Goal: Entertainment & Leisure: Consume media (video, audio)

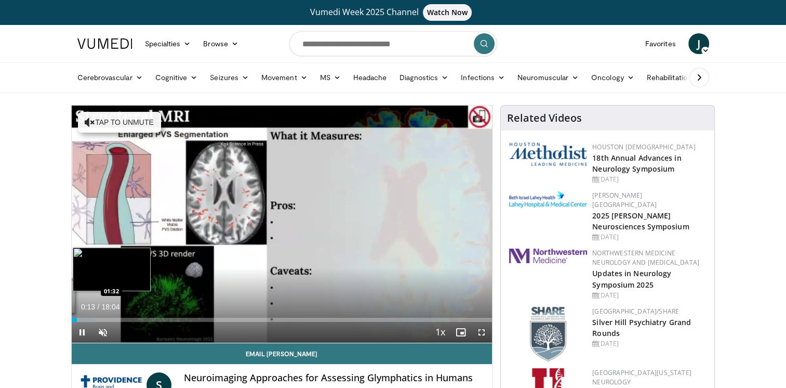
click at [108, 319] on div "Loaded : 5.52% 00:13 01:32" at bounding box center [282, 320] width 421 height 4
click at [121, 316] on div "Loaded : 14.73% 02:08 02:08" at bounding box center [282, 317] width 421 height 10
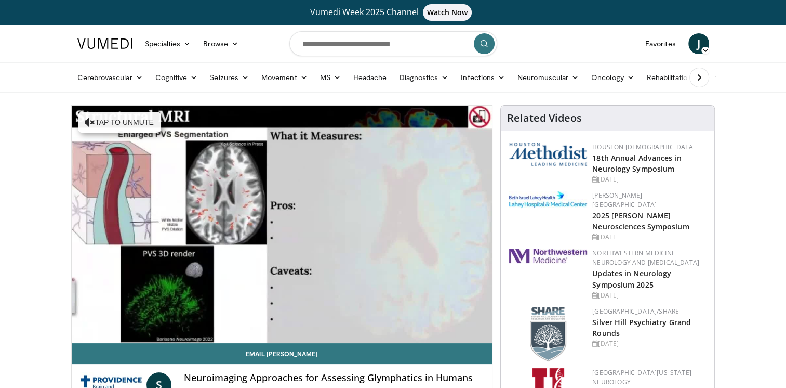
click at [137, 317] on video-js "**********" at bounding box center [282, 223] width 421 height 237
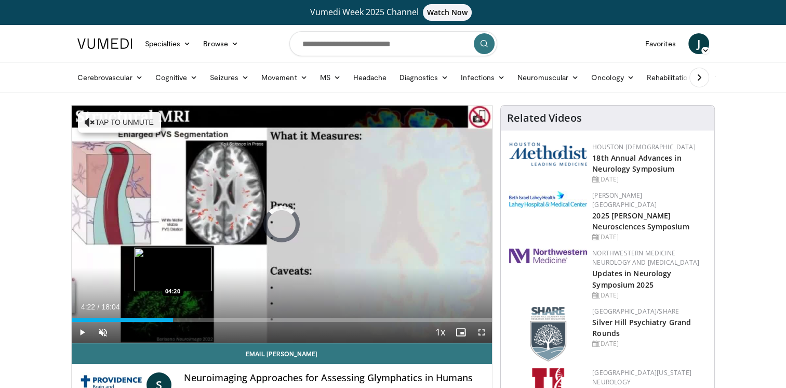
click at [173, 318] on div "Loaded : 18.41% 04:22 04:20" at bounding box center [282, 320] width 421 height 4
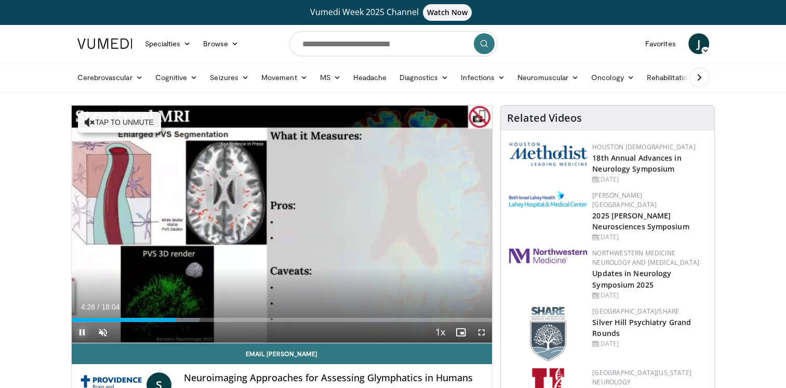
click at [82, 330] on span "Video Player" at bounding box center [82, 332] width 21 height 21
click at [482, 331] on span "Video Player" at bounding box center [481, 332] width 21 height 21
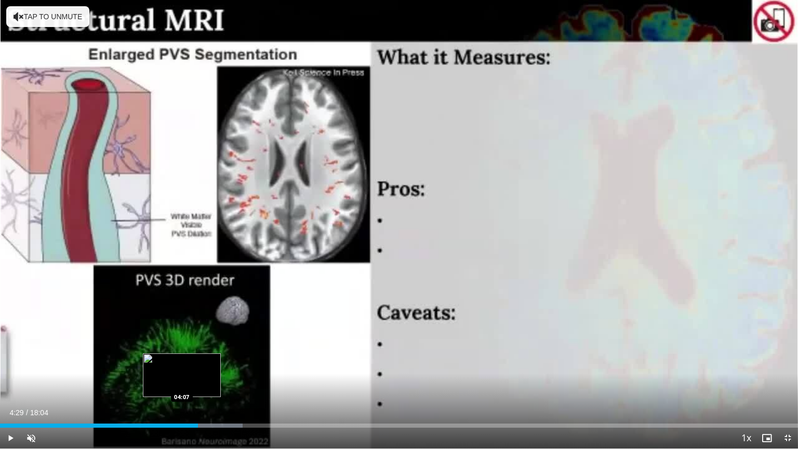
click at [181, 387] on div "Loaded : 30.39% 04:29 04:07" at bounding box center [399, 426] width 798 height 4
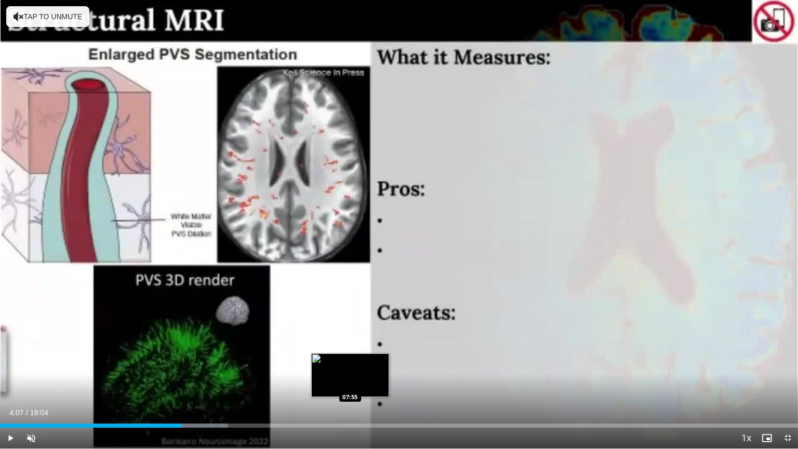
click at [350, 387] on div "Loaded : 28.55% 04:07 07:55" at bounding box center [399, 426] width 798 height 4
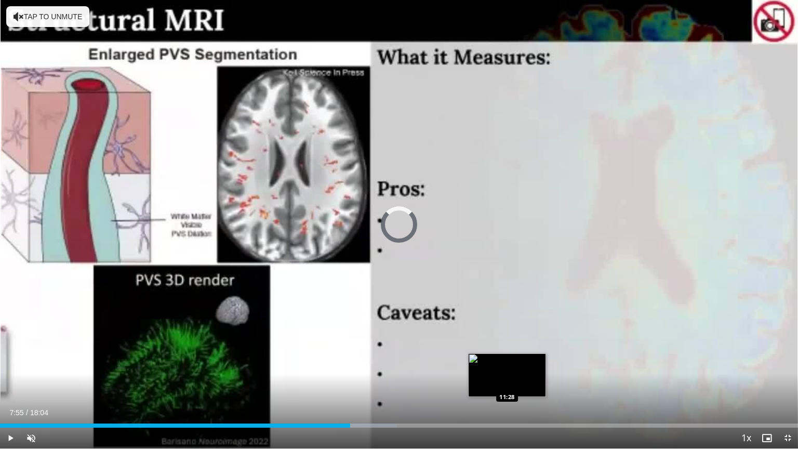
click at [507, 387] on div "Loaded : 49.73% 07:55 11:28" at bounding box center [399, 423] width 798 height 10
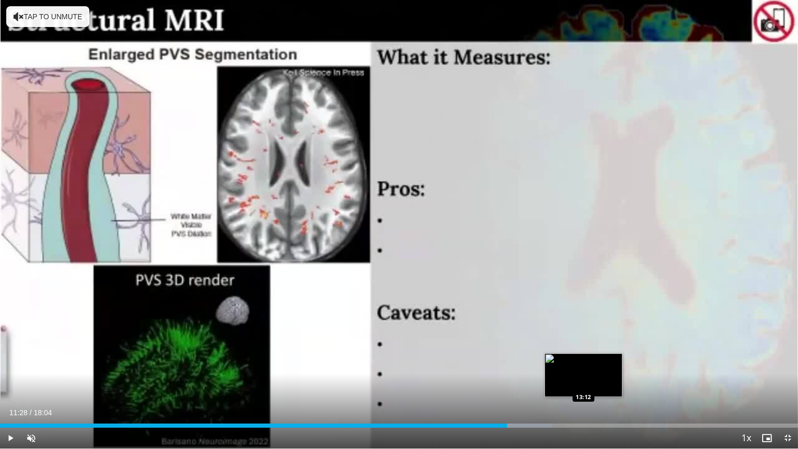
click at [584, 387] on div "Loaded : 69.19% 11:28 13:12" at bounding box center [399, 423] width 798 height 10
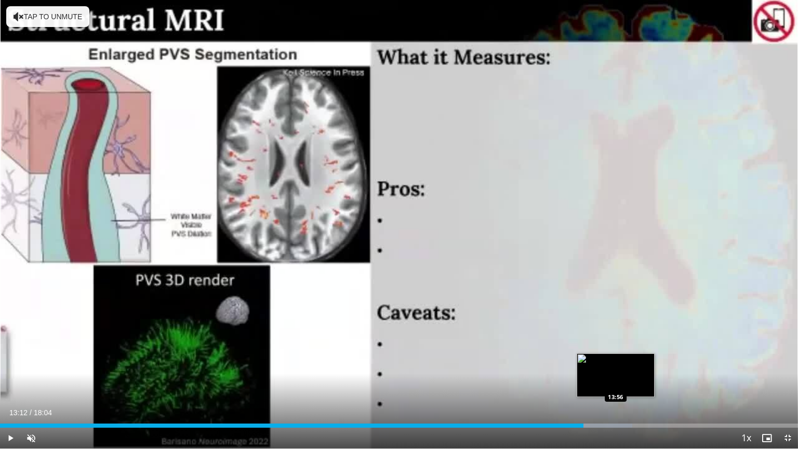
click at [616, 387] on div "Progress Bar" at bounding box center [606, 426] width 50 height 4
click at [636, 387] on div "Progress Bar" at bounding box center [628, 426] width 67 height 4
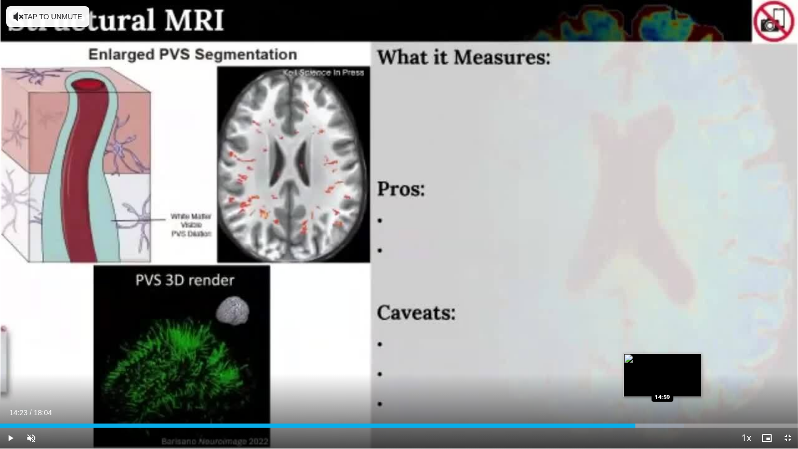
click at [663, 387] on div "Loaded : 85.65% 14:23 14:59" at bounding box center [399, 426] width 798 height 4
click at [683, 387] on div "Loaded : 89.34% 15:00 15:28" at bounding box center [399, 426] width 798 height 4
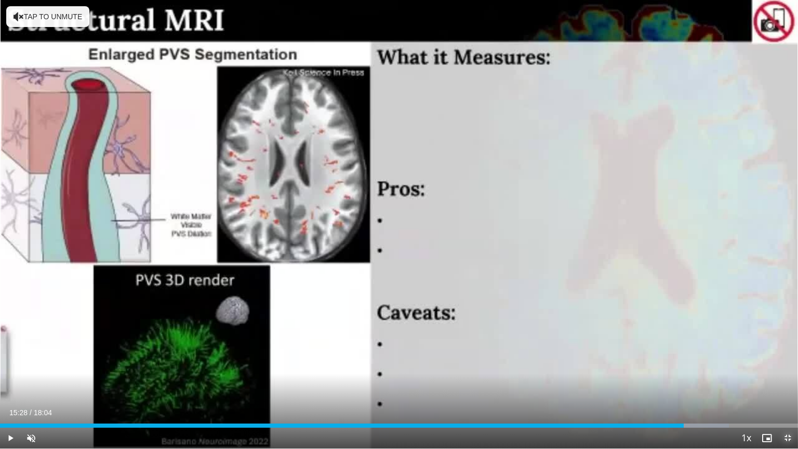
click at [785, 387] on span "Video Player" at bounding box center [787, 438] width 21 height 21
